Goal: Transaction & Acquisition: Purchase product/service

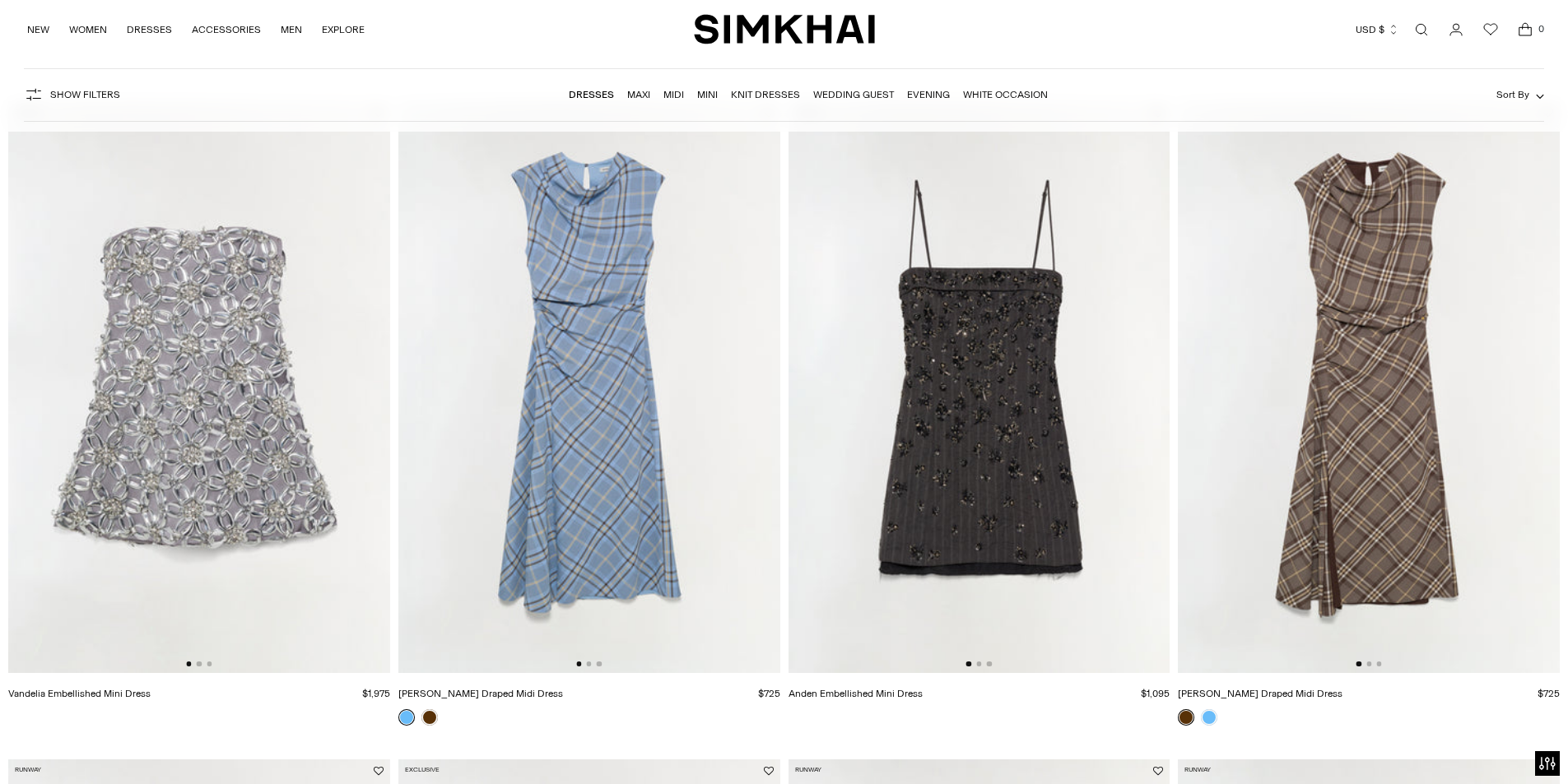
scroll to position [165, 0]
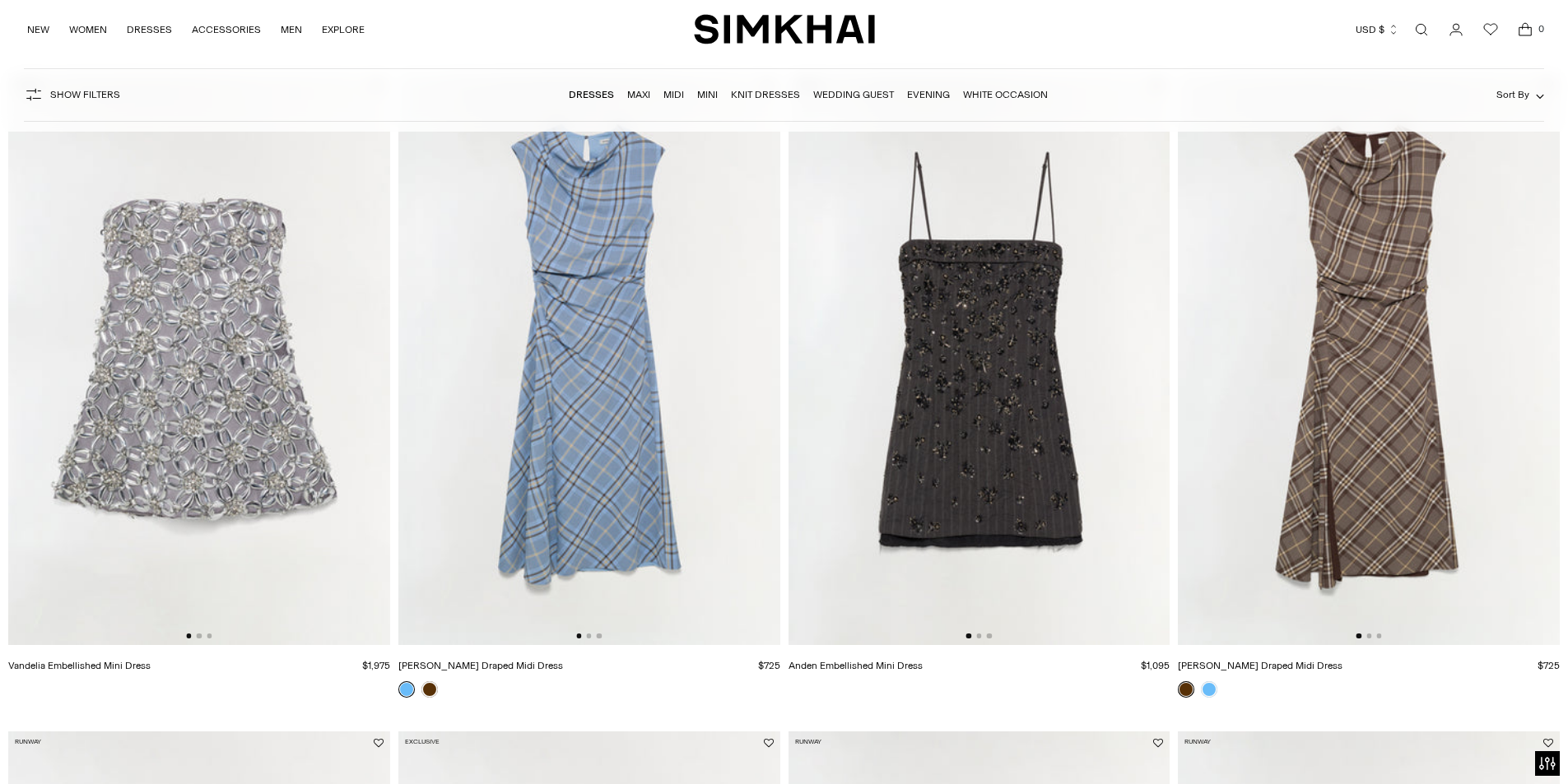
click at [174, 397] on img at bounding box center [199, 360] width 382 height 573
click at [1008, 355] on img at bounding box center [980, 360] width 382 height 573
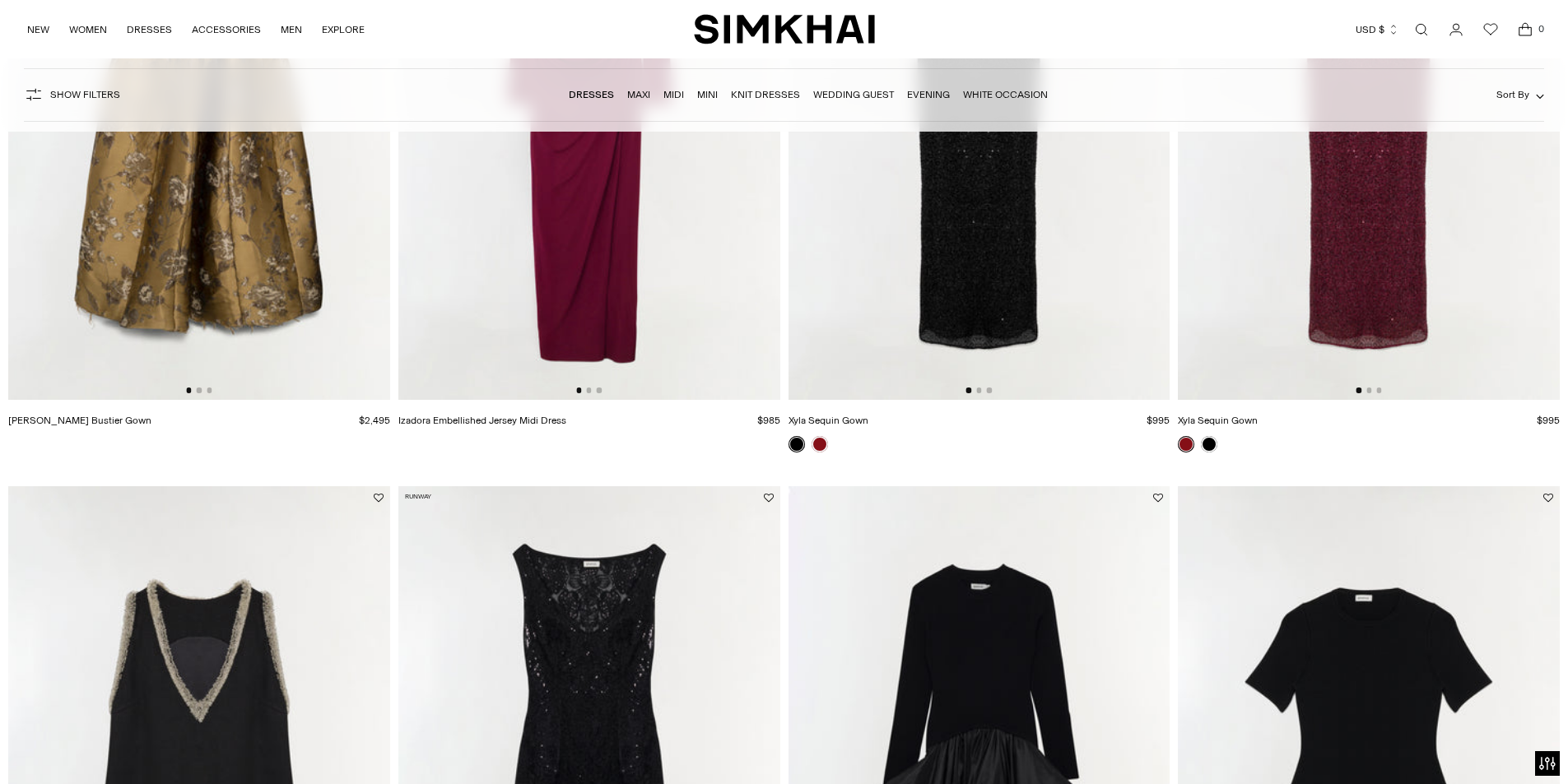
scroll to position [2057, 0]
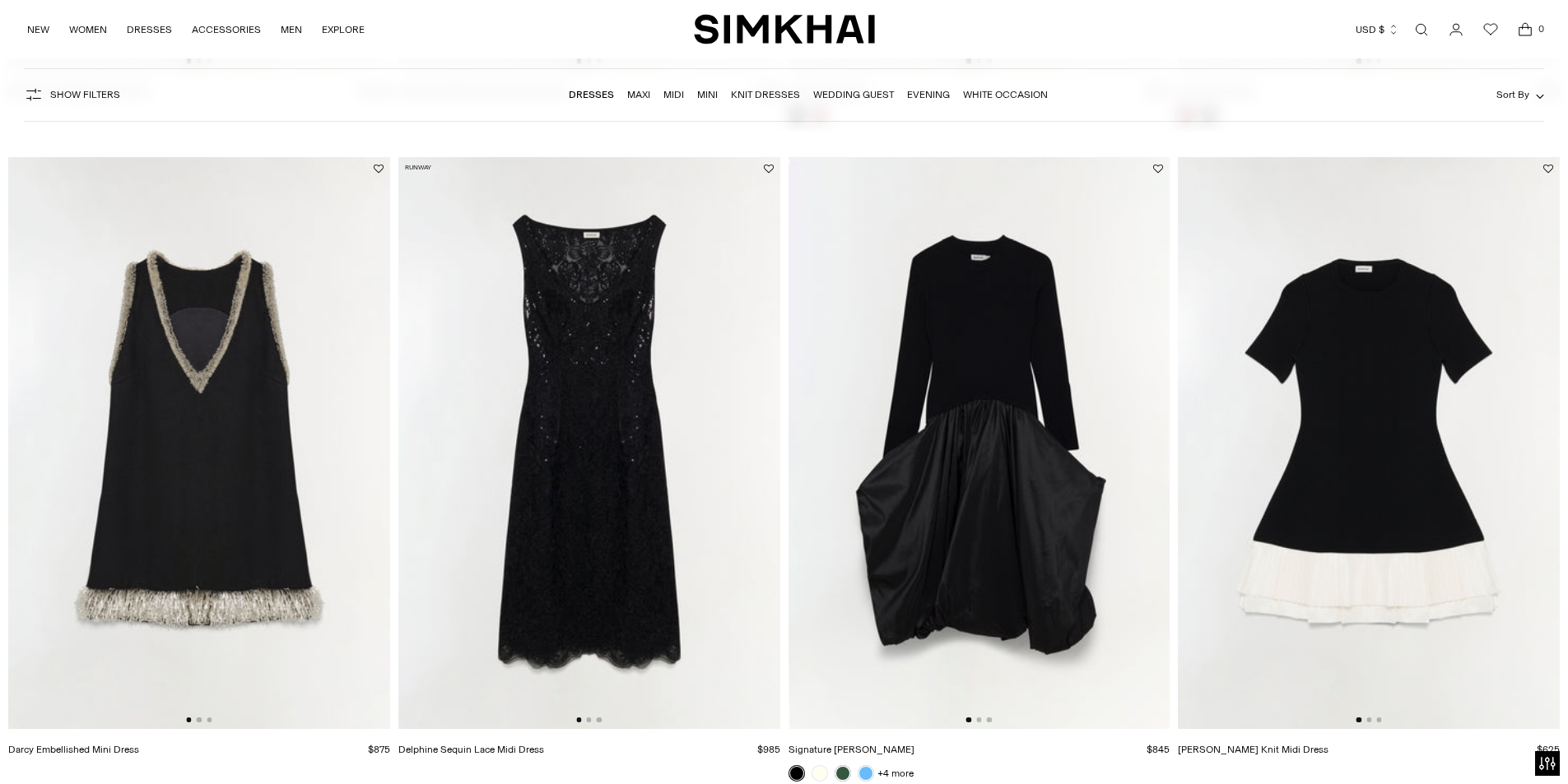
click at [232, 409] on img at bounding box center [199, 443] width 382 height 573
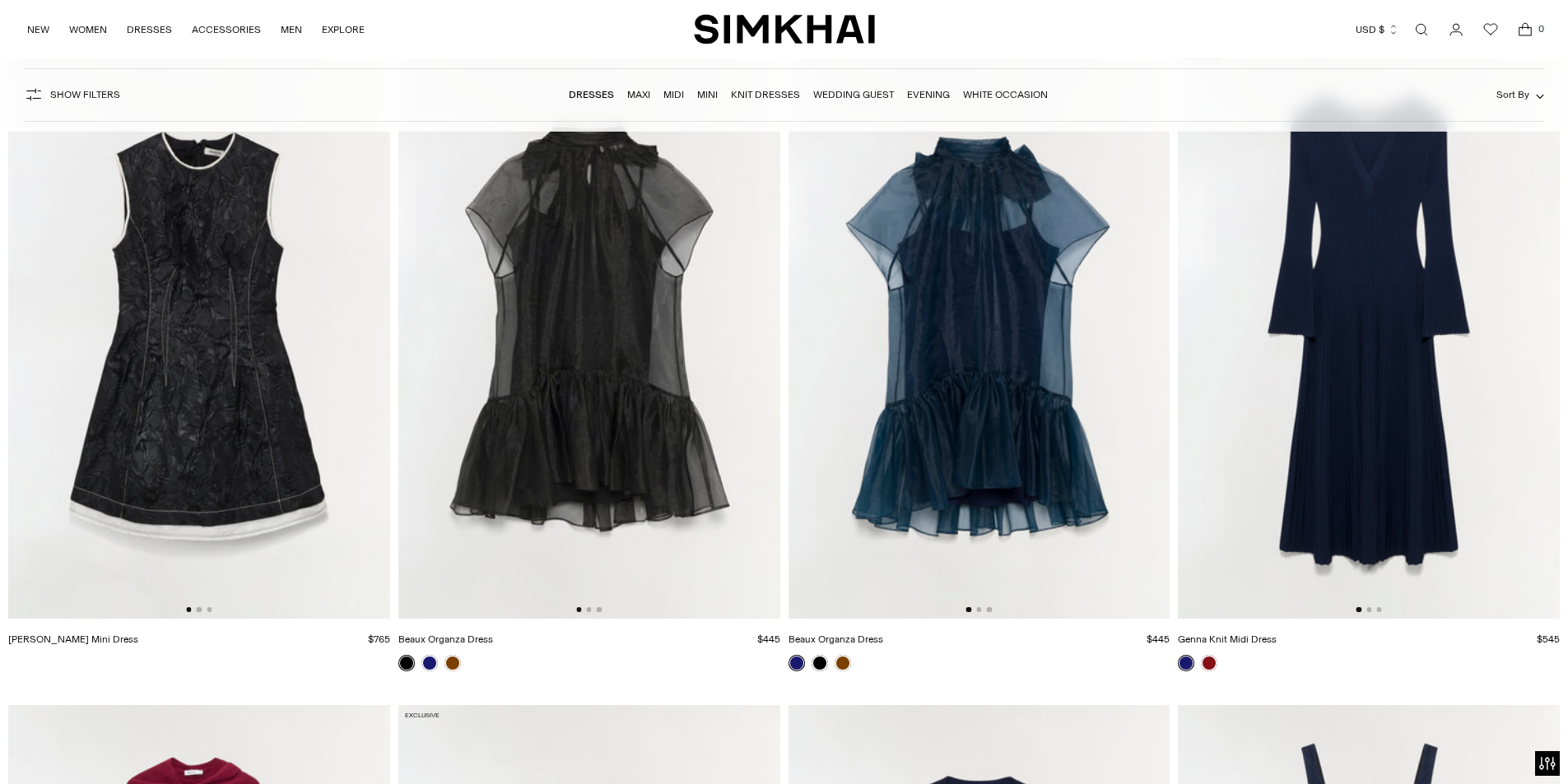
scroll to position [4198, 0]
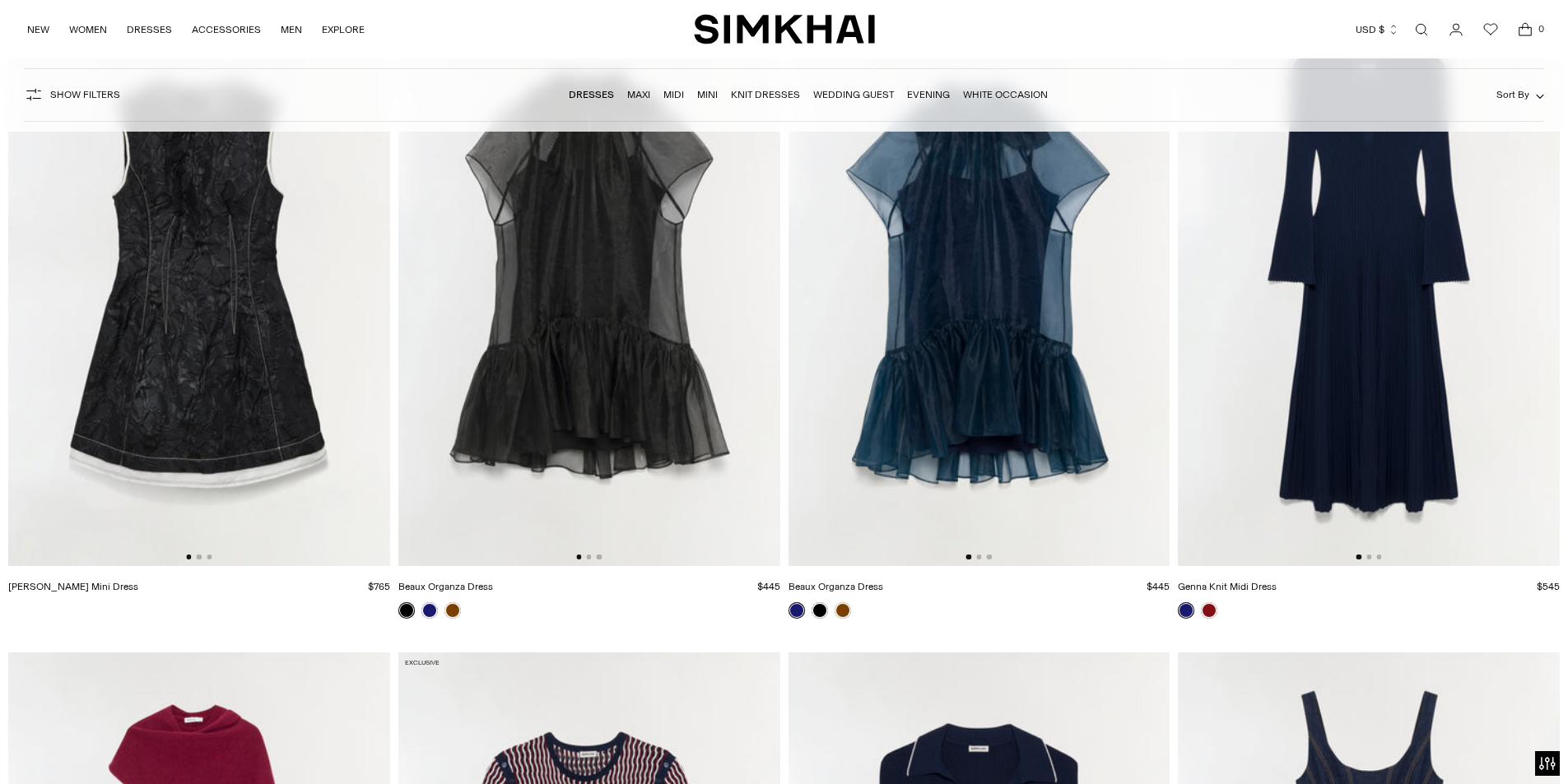
click at [166, 292] on img at bounding box center [199, 281] width 382 height 573
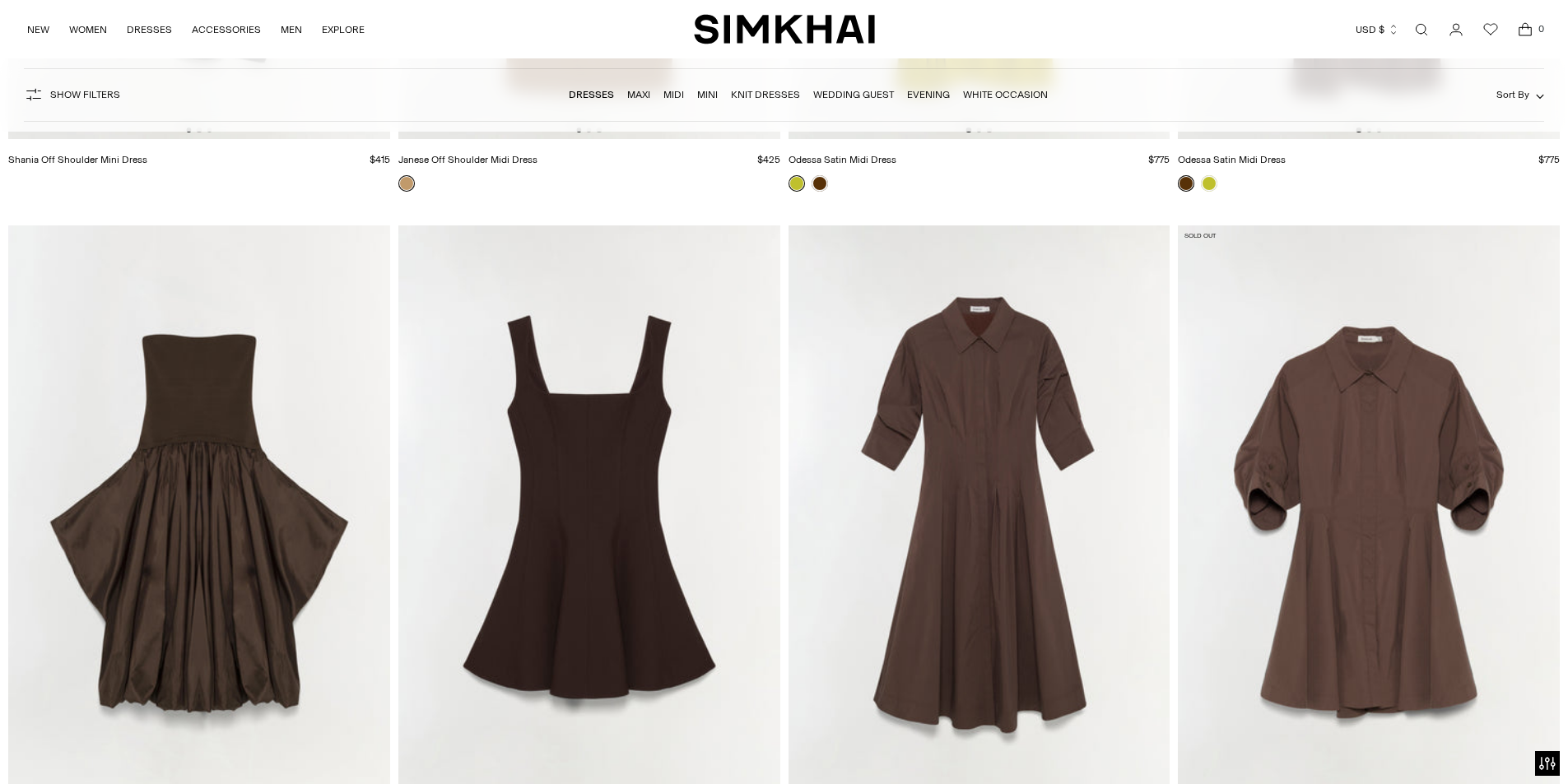
scroll to position [6091, 0]
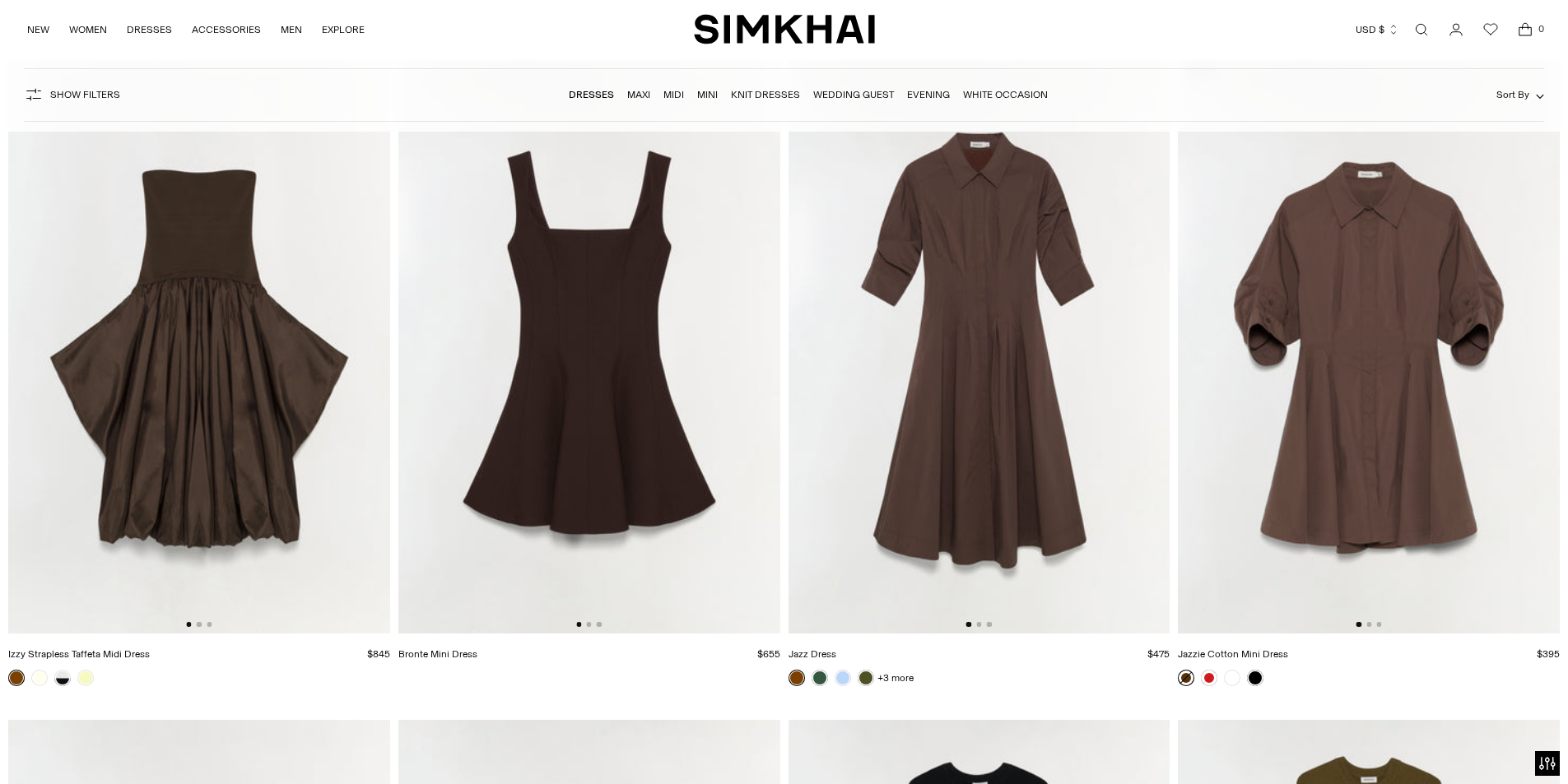
click at [606, 345] on img at bounding box center [589, 348] width 382 height 573
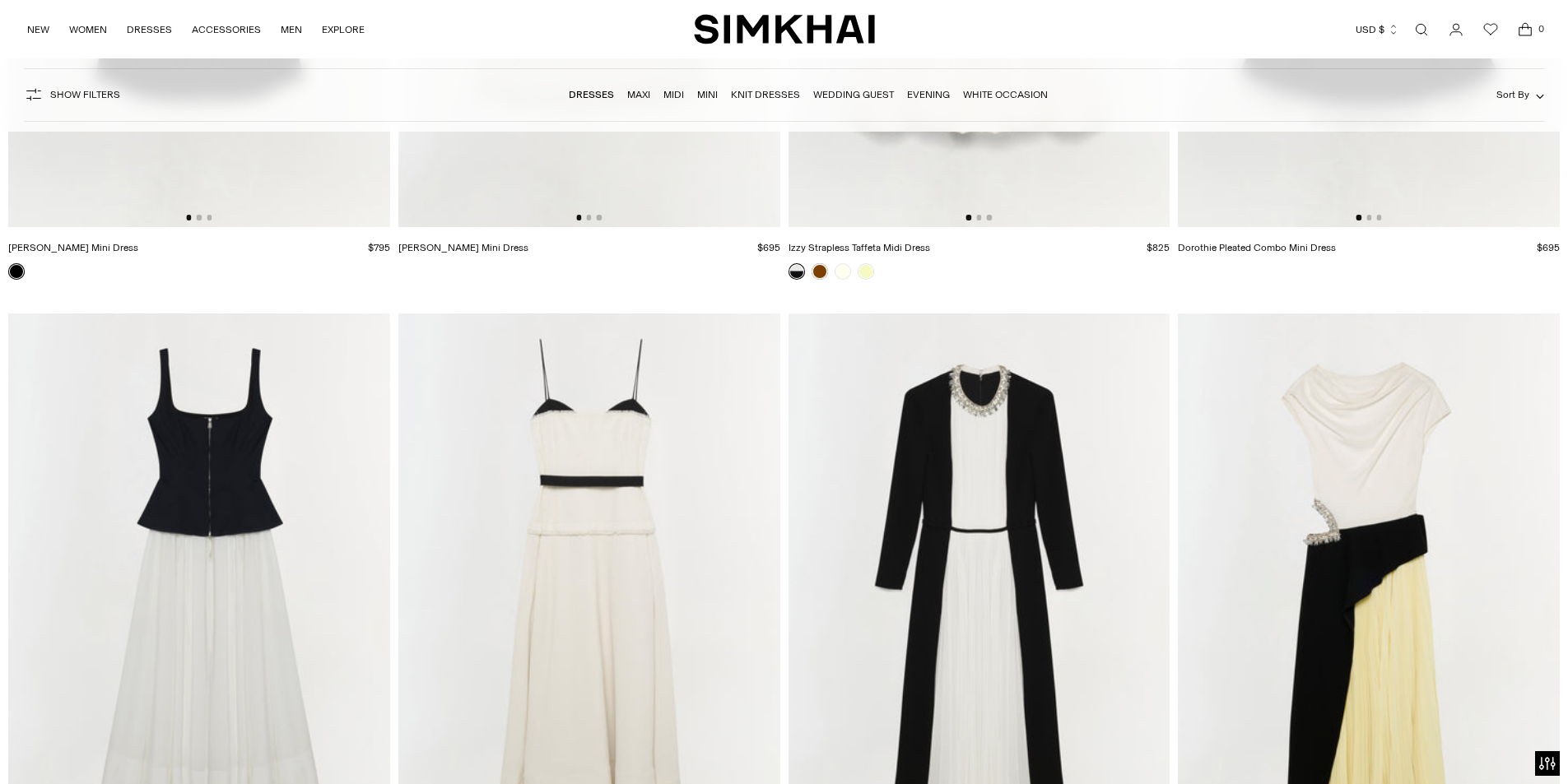
scroll to position [9136, 0]
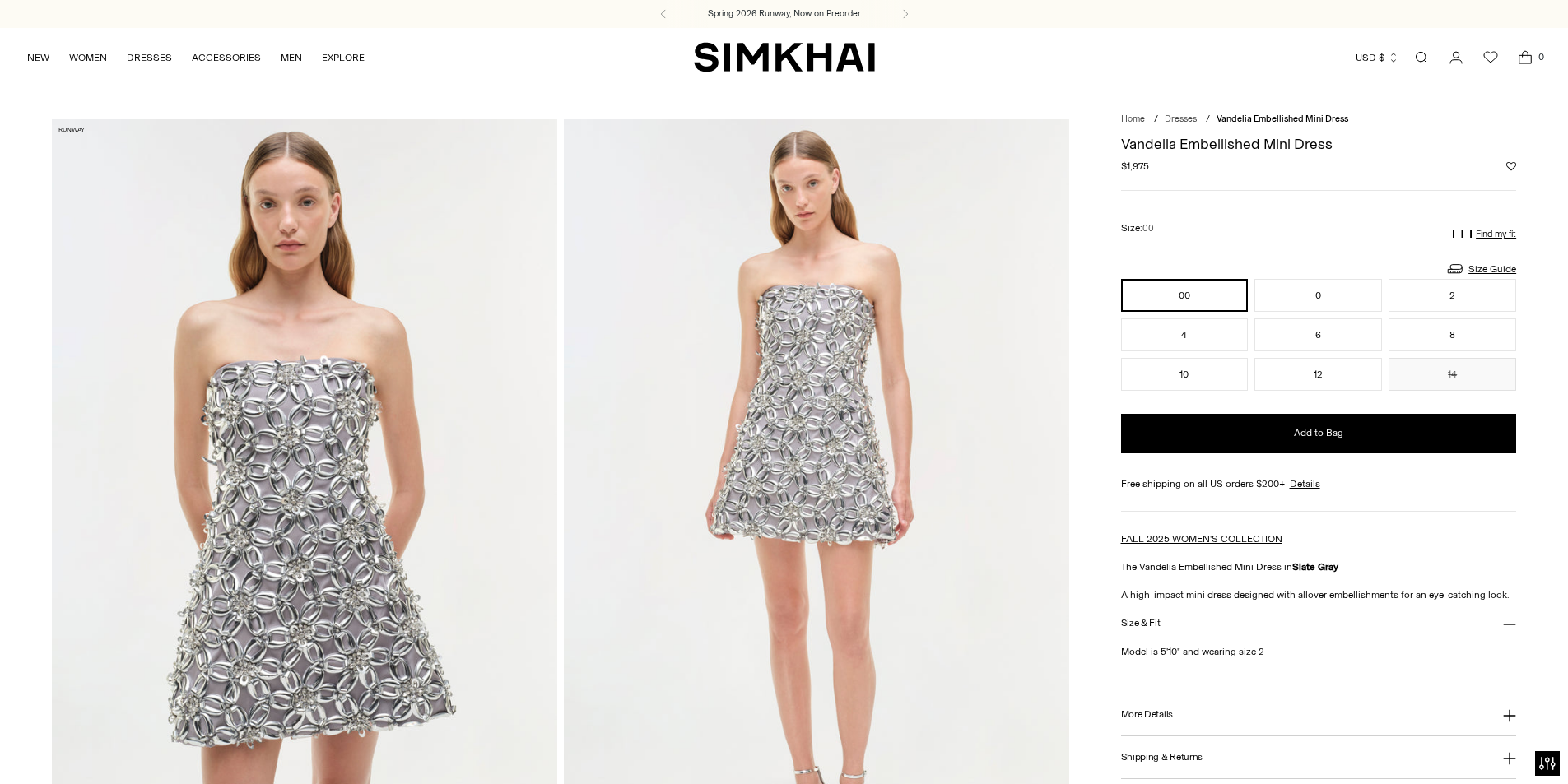
drag, startPoint x: 1170, startPoint y: 171, endPoint x: 1089, endPoint y: 165, distance: 81.2
click at [1173, 222] on div "Size: 00" at bounding box center [1318, 228] width 396 height 34
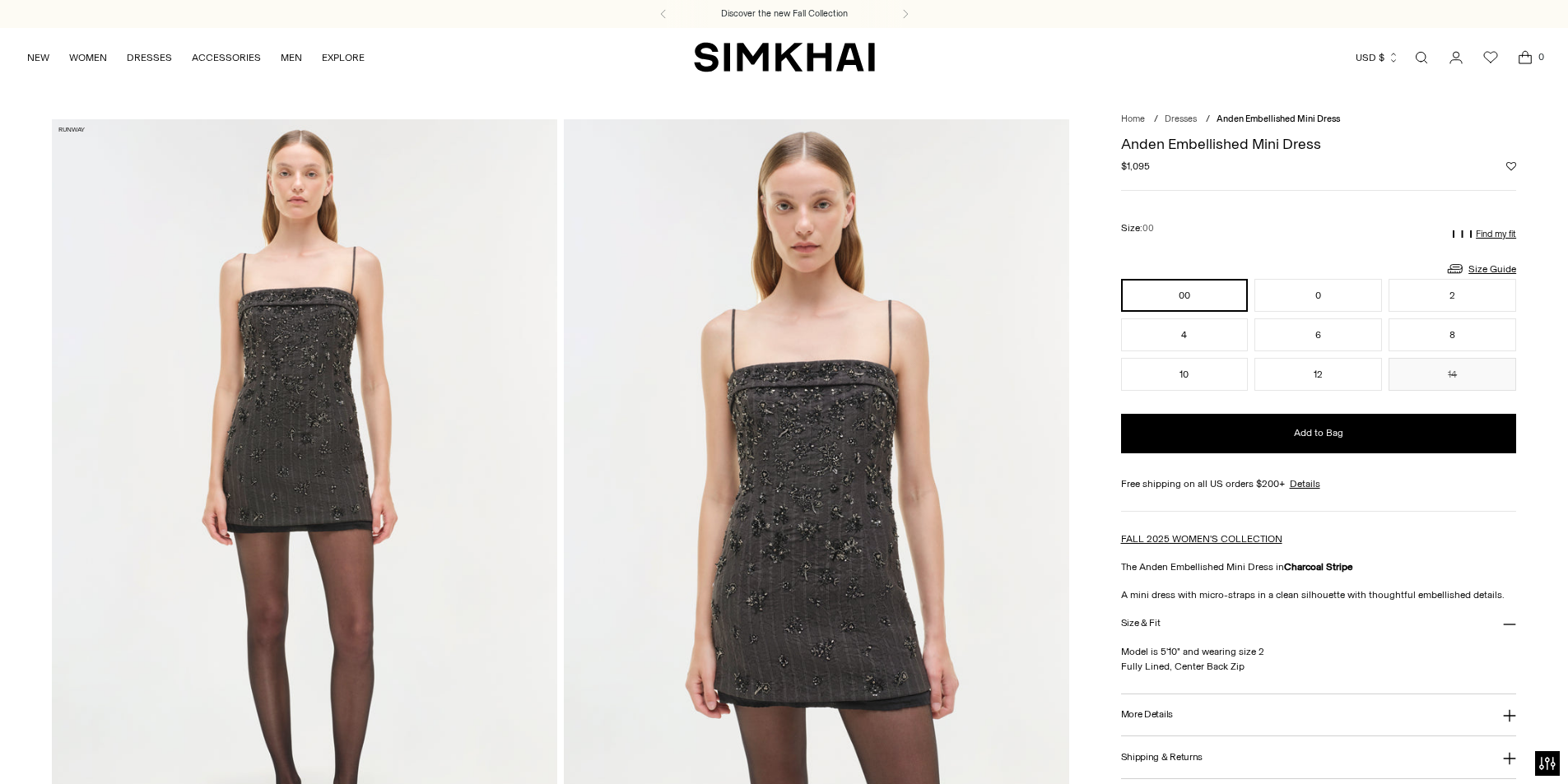
scroll to position [82, 0]
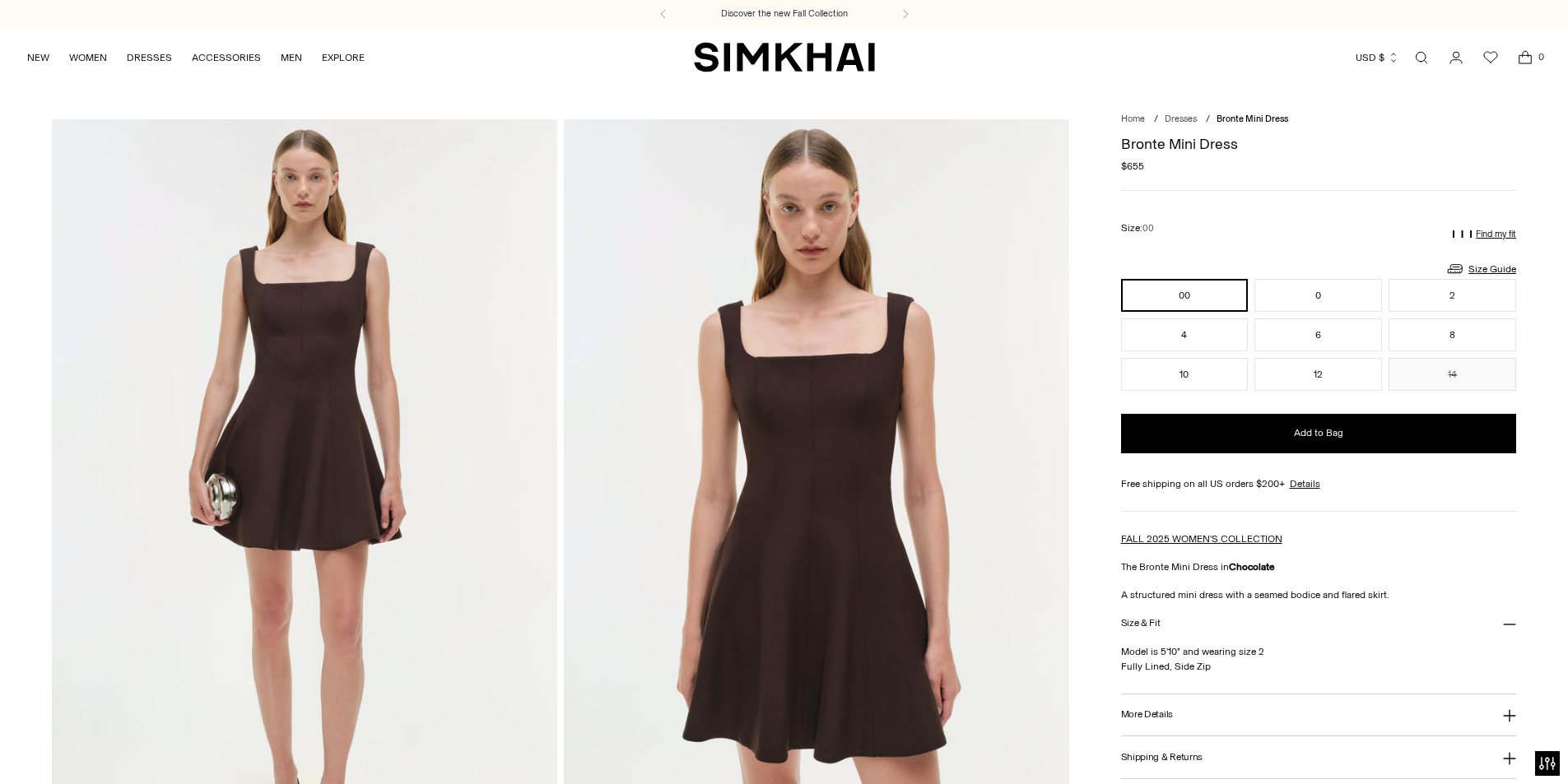
scroll to position [165, 0]
